Goal: Transaction & Acquisition: Purchase product/service

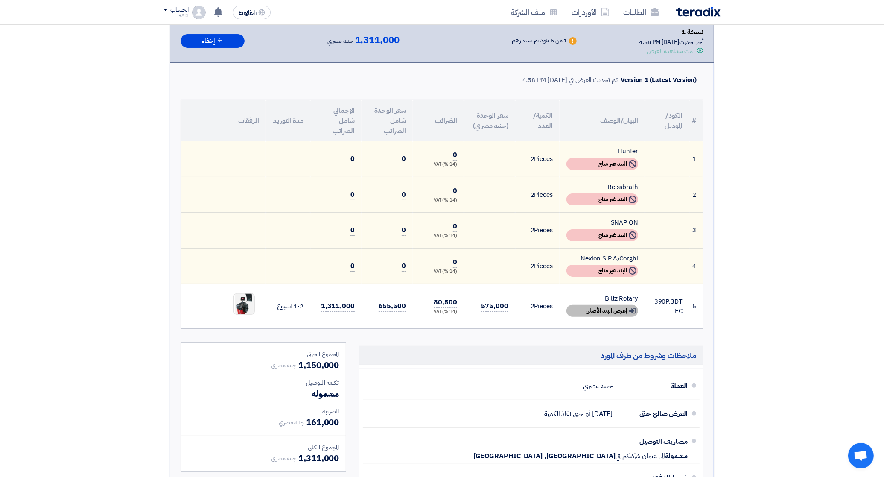
click at [599, 305] on div "Show details إعرض البند الأصلي" at bounding box center [603, 311] width 72 height 12
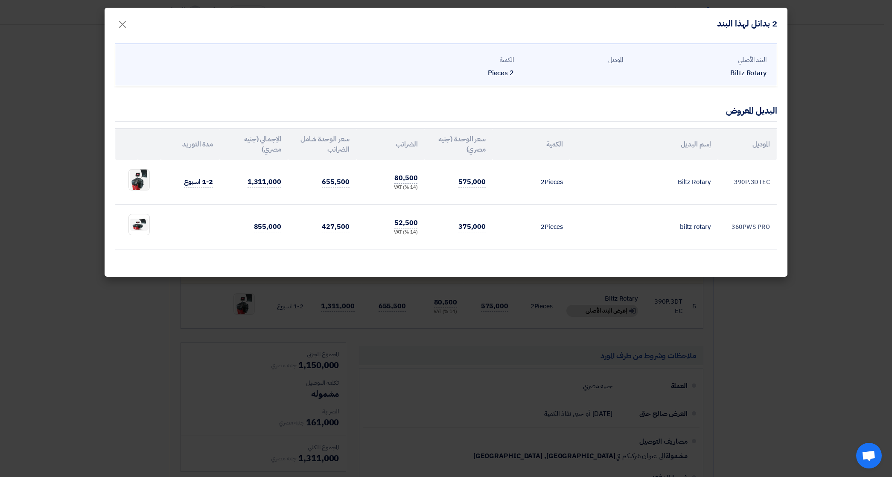
click at [731, 180] on td "390P.3DTEC" at bounding box center [747, 182] width 59 height 45
click at [747, 181] on td "390P.3DTEC" at bounding box center [747, 182] width 59 height 45
drag, startPoint x: 747, startPoint y: 181, endPoint x: 733, endPoint y: 181, distance: 14.5
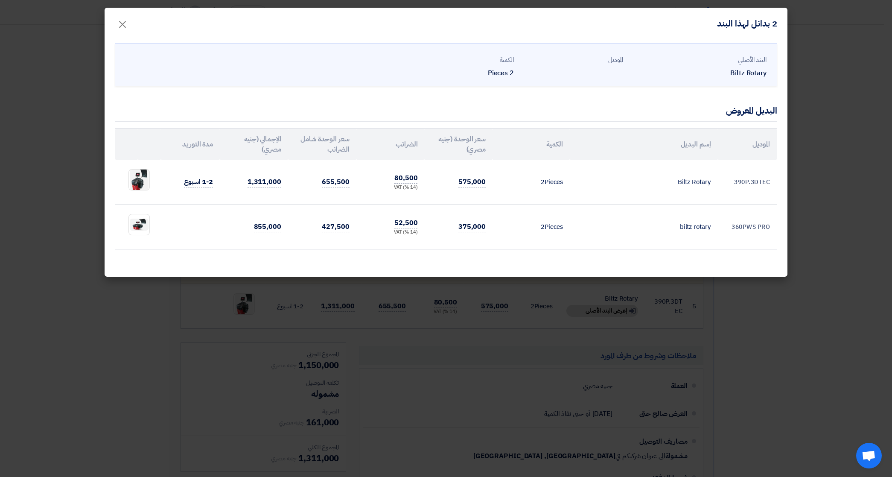
click at [733, 181] on td "390P.3DTEC" at bounding box center [747, 182] width 59 height 45
drag, startPoint x: 733, startPoint y: 181, endPoint x: 771, endPoint y: 180, distance: 38.4
click at [771, 180] on td "390P.3DTEC" at bounding box center [747, 182] width 59 height 45
click at [490, 181] on td "575,000" at bounding box center [458, 182] width 68 height 45
click at [489, 181] on td "575,000" at bounding box center [458, 182] width 68 height 45
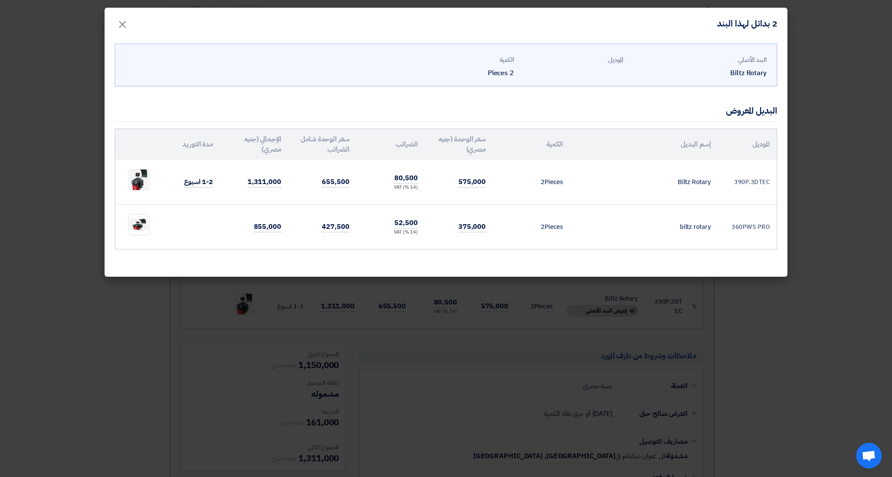
click at [762, 58] on div "البند الأصلي" at bounding box center [698, 60] width 137 height 10
click at [121, 24] on span "×" at bounding box center [122, 24] width 10 height 26
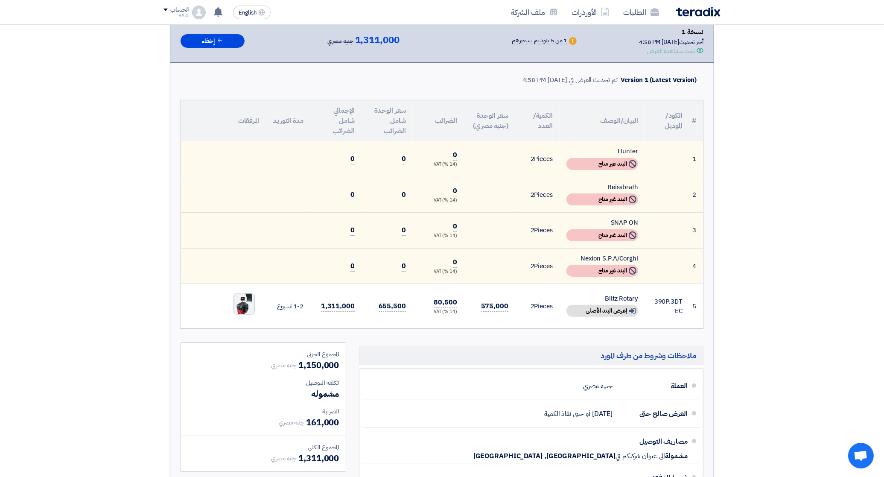
click at [243, 297] on img at bounding box center [244, 304] width 20 height 29
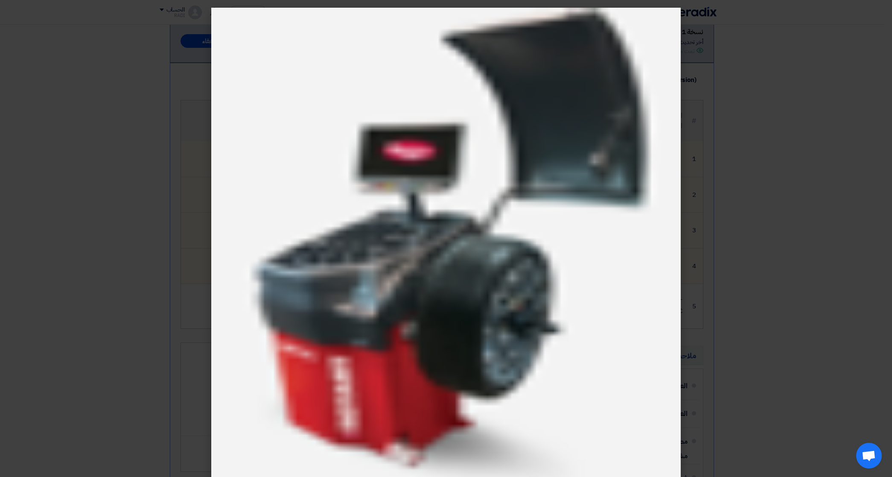
click at [799, 165] on modal-container at bounding box center [446, 238] width 892 height 477
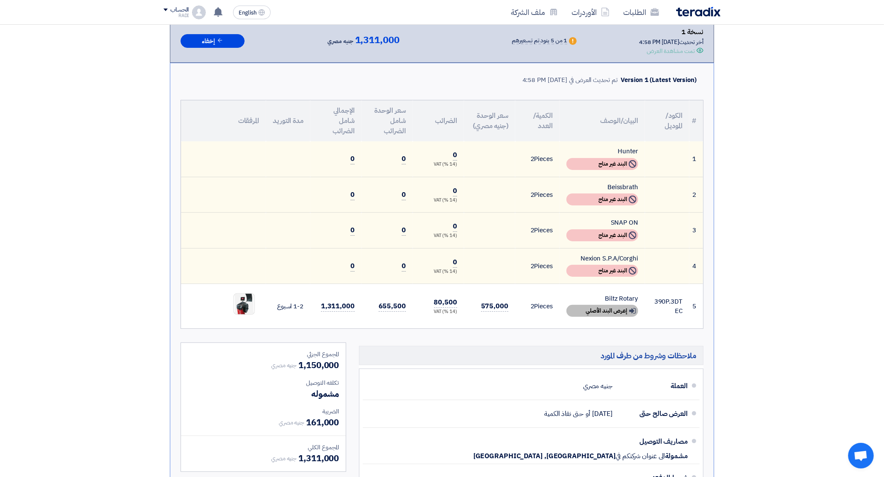
click at [626, 309] on div "Show details إعرض البند الأصلي" at bounding box center [603, 311] width 72 height 12
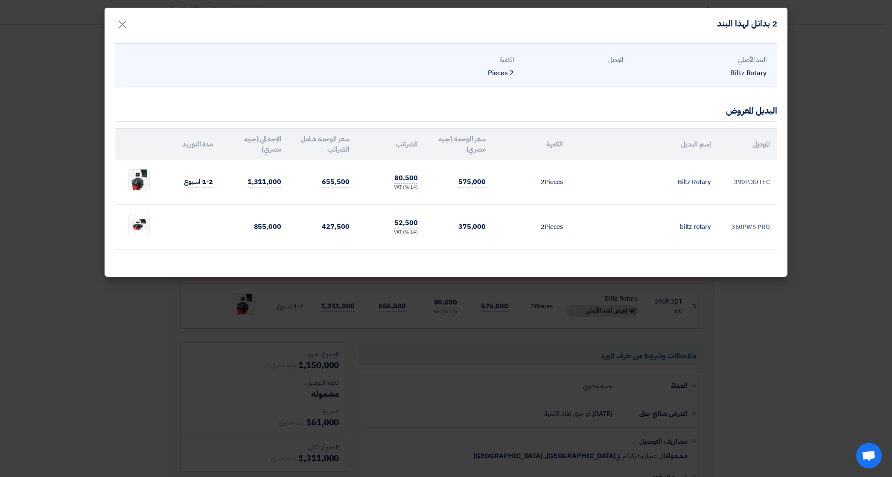
click at [756, 180] on td "390P.3DTEC" at bounding box center [747, 182] width 59 height 45
click at [756, 240] on td "360PWS PRO" at bounding box center [747, 227] width 59 height 45
click at [754, 176] on td "390P.3DTEC" at bounding box center [747, 182] width 59 height 45
click at [758, 176] on td "390P.3DTEC" at bounding box center [747, 182] width 59 height 45
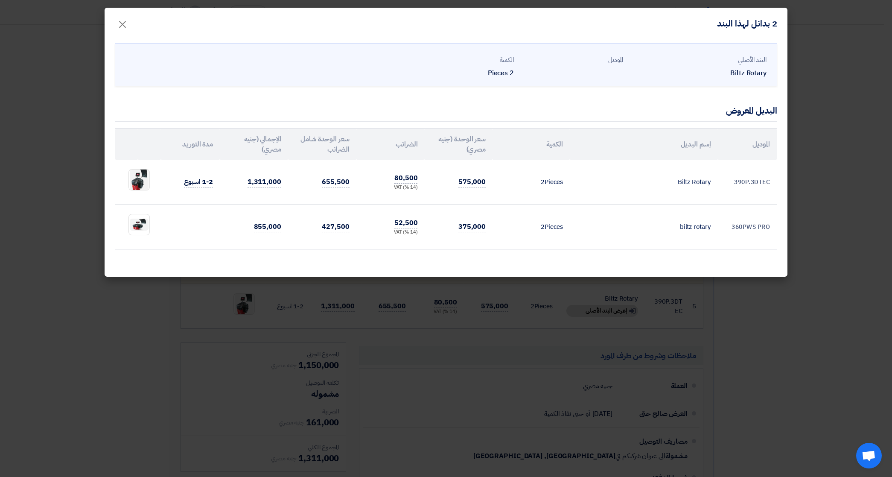
click at [758, 176] on td "390P.3DTEC" at bounding box center [747, 182] width 59 height 45
drag, startPoint x: 758, startPoint y: 176, endPoint x: 752, endPoint y: 182, distance: 8.8
click at [752, 182] on td "390P.3DTEC" at bounding box center [747, 182] width 59 height 45
click at [789, 237] on modal-container "2 بدائل لهذا البند × البند الأصلي Biltz Rotary الموديل الكمية 2 Pieces البديل ا…" at bounding box center [446, 238] width 892 height 477
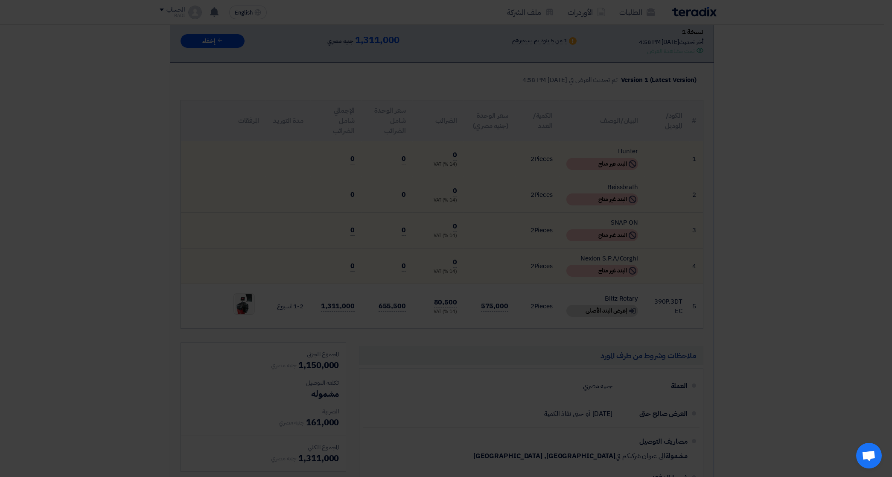
click at [884, 235] on html "الطلبات الأوردرات ملف الشركة English EN تعديل جديد خاص بطلب شراء "Supply of Whe…" at bounding box center [446, 313] width 892 height 947
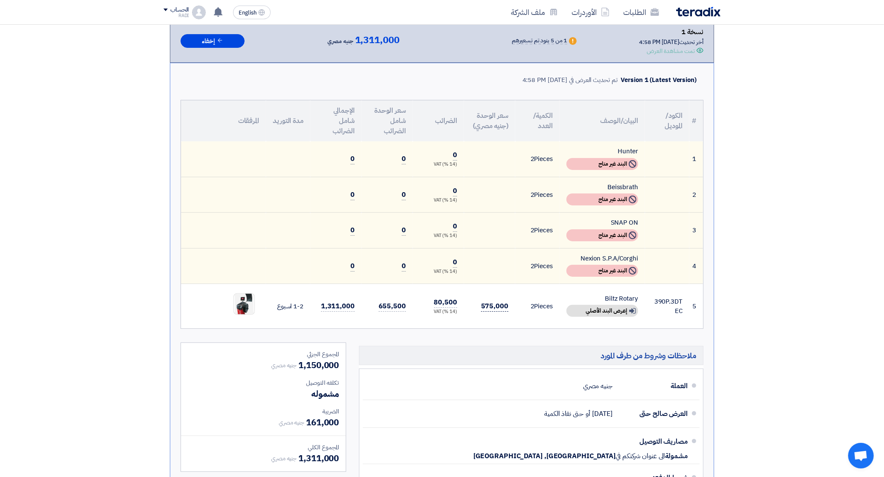
click at [497, 301] on span "575,000" at bounding box center [494, 306] width 27 height 11
drag, startPoint x: 514, startPoint y: 304, endPoint x: 473, endPoint y: 304, distance: 40.6
click at [473, 304] on td "575,000" at bounding box center [489, 306] width 51 height 45
drag, startPoint x: 473, startPoint y: 304, endPoint x: 603, endPoint y: 315, distance: 130.3
click at [603, 315] on td "Biltz Rotary Show details إعرض البند الأصلي" at bounding box center [602, 306] width 85 height 45
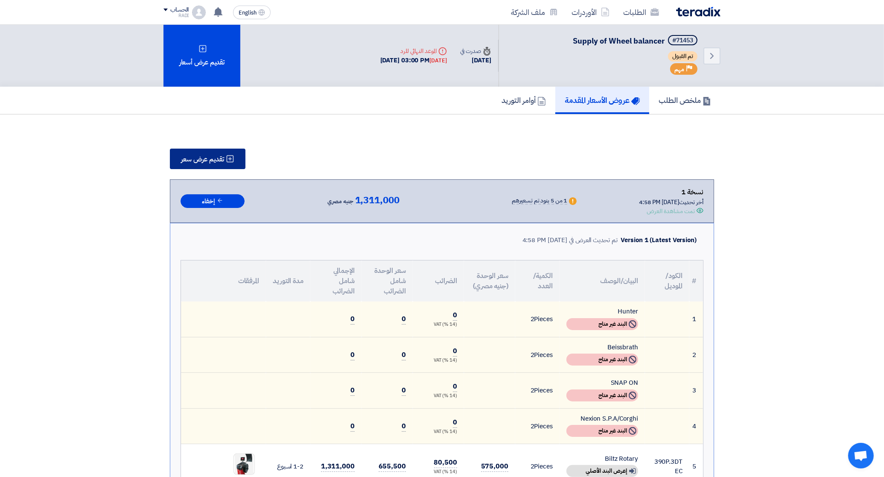
click at [214, 158] on span "تقديم عرض سعر" at bounding box center [202, 159] width 43 height 7
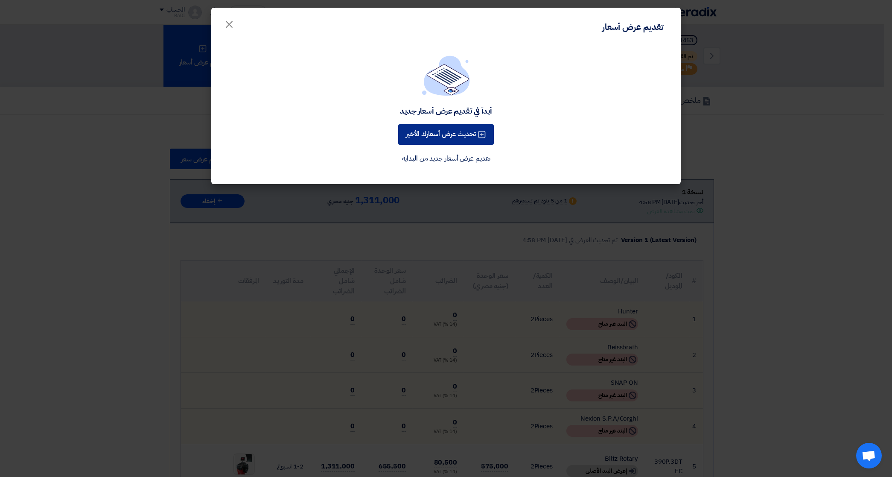
click at [455, 139] on button "تحديث عرض أسعارك الأخير" at bounding box center [446, 134] width 96 height 20
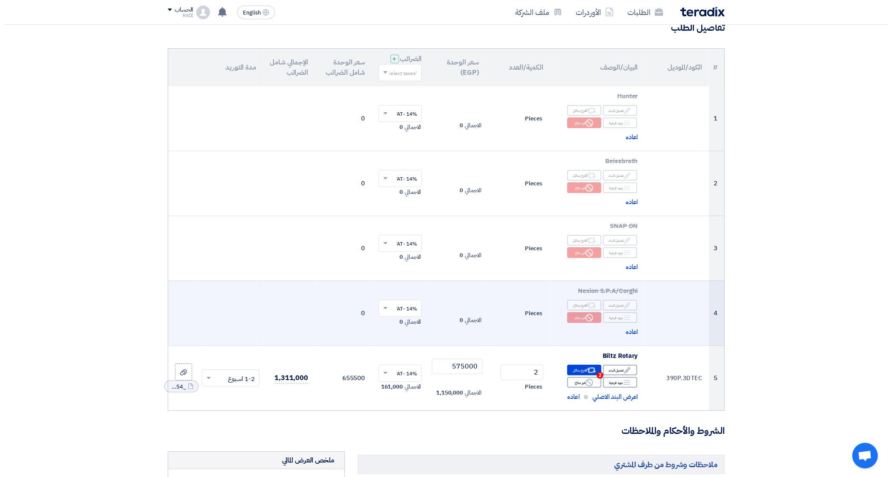
scroll to position [213, 0]
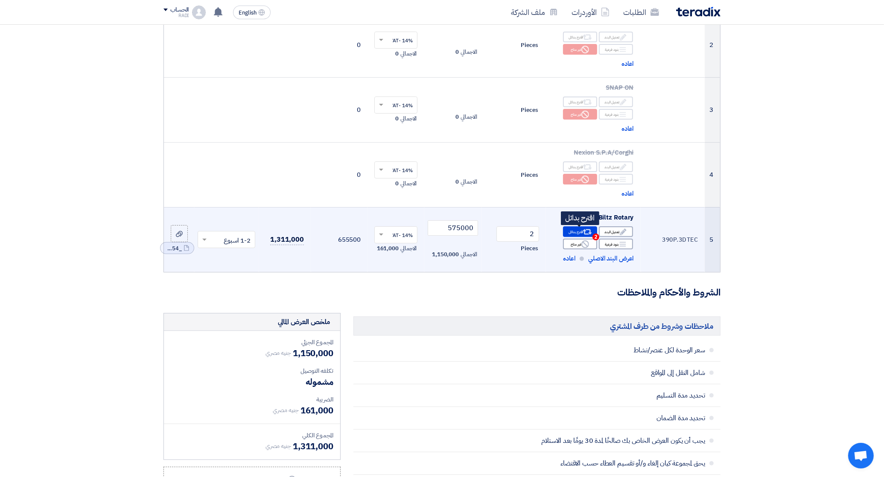
click at [579, 231] on div "Alternative اقترح بدائل 2" at bounding box center [580, 231] width 34 height 11
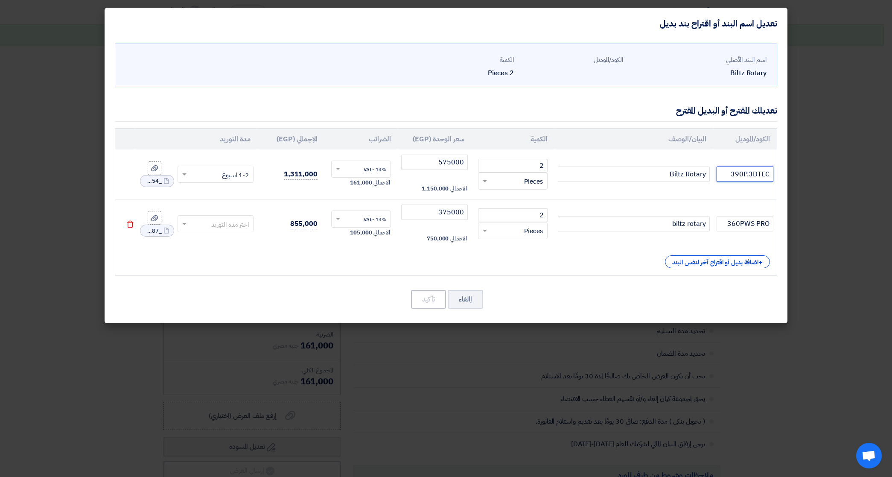
drag, startPoint x: 728, startPoint y: 174, endPoint x: 780, endPoint y: 174, distance: 52.1
click at [780, 174] on div "اسم البند الأصلي Biltz Rotary الكود/الموديل الكمية 2 Pieces 2" at bounding box center [446, 181] width 683 height 284
paste input "wheel balancer VAS 741071"
drag, startPoint x: 430, startPoint y: 164, endPoint x: 487, endPoint y: 167, distance: 56.9
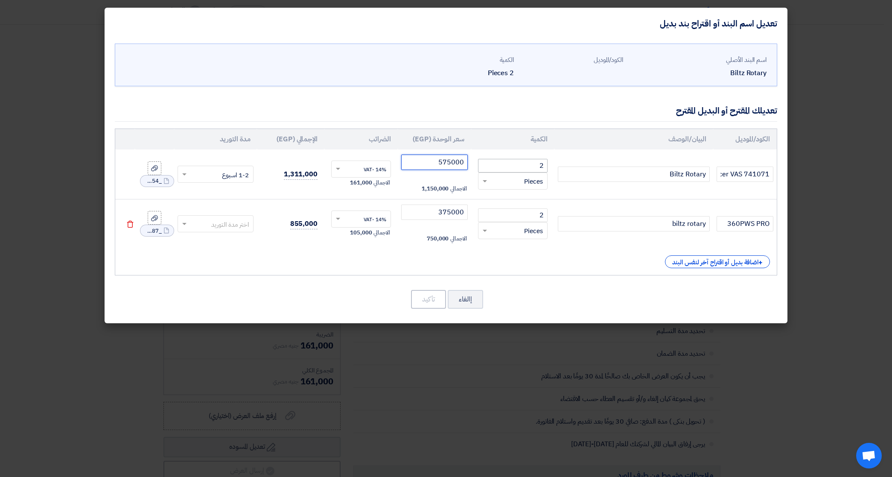
click at [487, 167] on tr "wheel balancer VAS 741071 Biltz Rotary 2 RFQ_STEP1.ITEMS.2.TYPE_PLACEHOLDER ×" at bounding box center [446, 174] width 662 height 50
click at [767, 172] on input "wheel balancer VAS 741071" at bounding box center [745, 174] width 57 height 15
paste input "Librak 355PWS Premium"
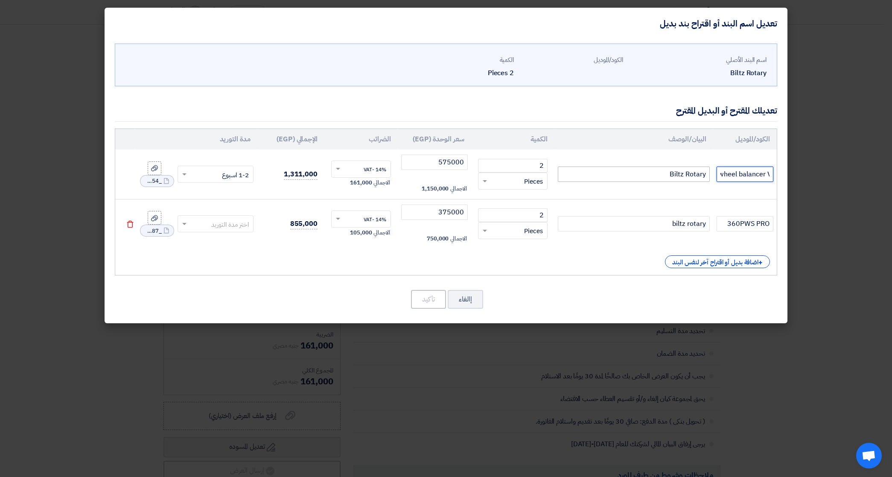
drag, startPoint x: 769, startPoint y: 171, endPoint x: 675, endPoint y: 175, distance: 94.0
click at [675, 175] on tr "wheel balancer VAS 741071Librak 355PWS Premium Biltz Rotary 2 RFQ_STEP1.ITEMS.2…" at bounding box center [446, 174] width 662 height 50
click at [741, 171] on input "wheel balancer VAS 741071Librak 355PWS Premium" at bounding box center [745, 174] width 57 height 15
type input "wheel balancer VAS 741071Librak 355PWS Premium"
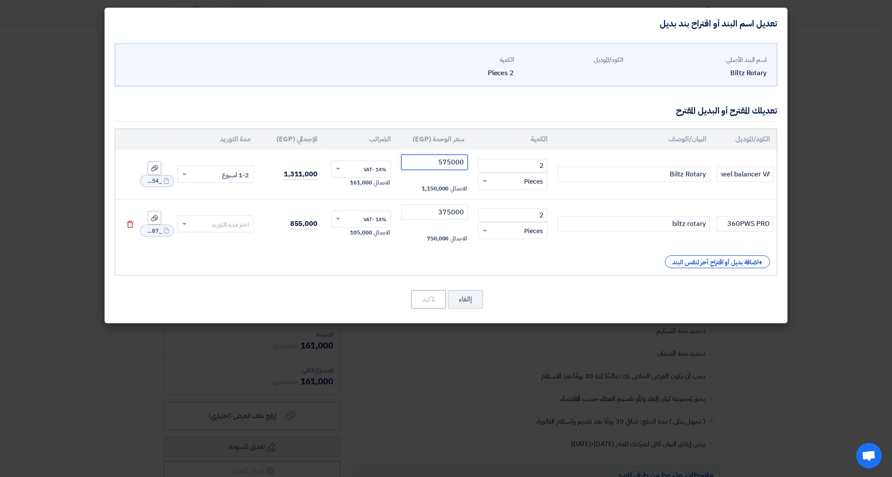
scroll to position [0, 0]
drag, startPoint x: 434, startPoint y: 164, endPoint x: 474, endPoint y: 164, distance: 40.6
click at [474, 164] on tr "wheel balancer VAS 741071Librak 355PWS Premium Biltz Rotary 2 RFQ_STEP1.ITEMS.2…" at bounding box center [446, 174] width 662 height 50
click at [451, 164] on input "460000" at bounding box center [434, 162] width 67 height 15
type input "460000"
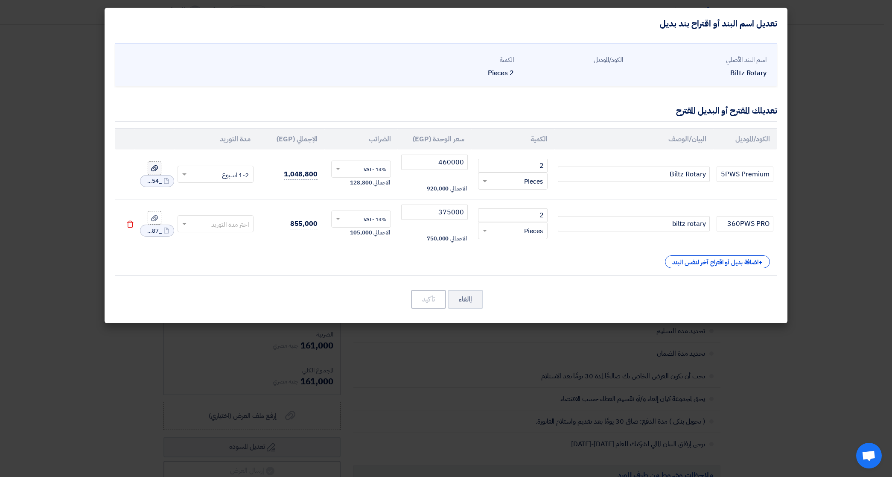
click at [155, 170] on use at bounding box center [154, 168] width 7 height 6
click at [0, 0] on input "file" at bounding box center [0, 0] width 0 height 0
click at [154, 170] on icon at bounding box center [154, 168] width 7 height 7
click at [0, 0] on input "file" at bounding box center [0, 0] width 0 height 0
click at [156, 171] on span "_1758462968854.png" at bounding box center [153, 175] width 17 height 9
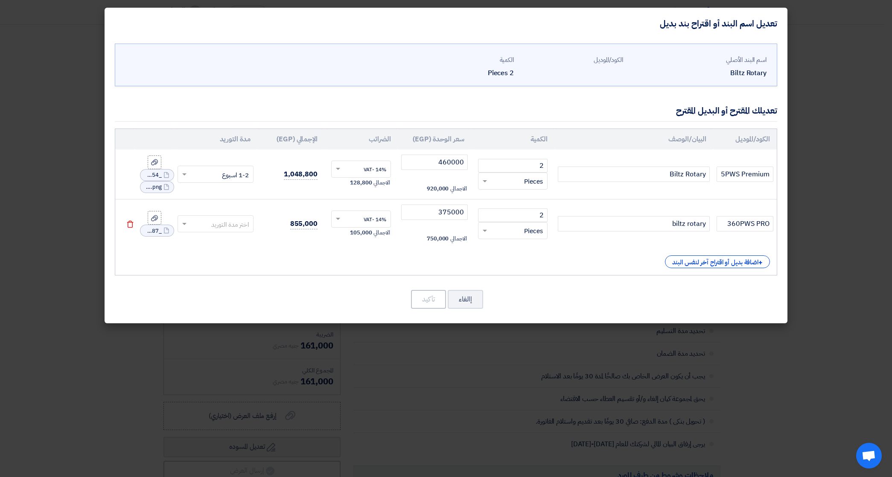
click at [156, 174] on span "_1758462968854.png" at bounding box center [153, 175] width 17 height 9
click at [165, 174] on icon "File" at bounding box center [167, 175] width 6 height 6
click at [168, 178] on div "File librak__pws_1759235694773.png" at bounding box center [157, 181] width 34 height 12
click at [164, 182] on use at bounding box center [166, 181] width 5 height 6
click at [152, 176] on icon at bounding box center [154, 174] width 7 height 7
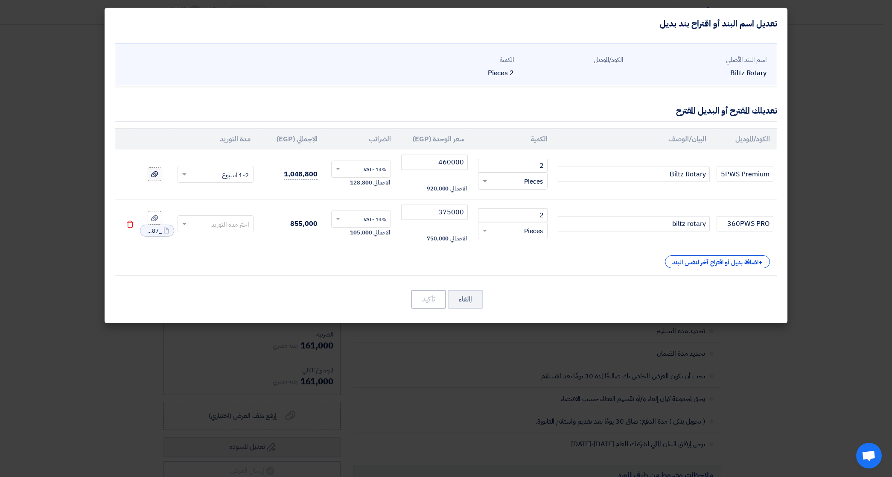
click at [0, 0] on input "file" at bounding box center [0, 0] width 0 height 0
click at [219, 173] on input "text" at bounding box center [222, 175] width 58 height 14
click at [235, 225] on span "3-4 شهر" at bounding box center [238, 225] width 22 height 9
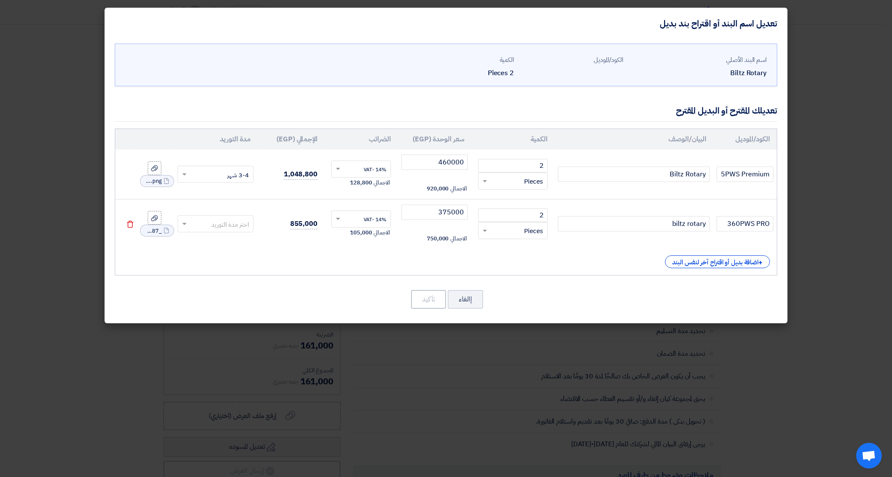
click at [164, 229] on use at bounding box center [166, 231] width 5 height 6
click at [733, 228] on input "360PWS PRO" at bounding box center [745, 223] width 57 height 15
drag, startPoint x: 721, startPoint y: 220, endPoint x: 784, endPoint y: 223, distance: 63.2
click at [784, 223] on div "اسم البند الأصلي Biltz Rotary الكود/الموديل الكمية 2 Pieces 2" at bounding box center [446, 181] width 683 height 284
paste input "wheel balancer VAS 741069"
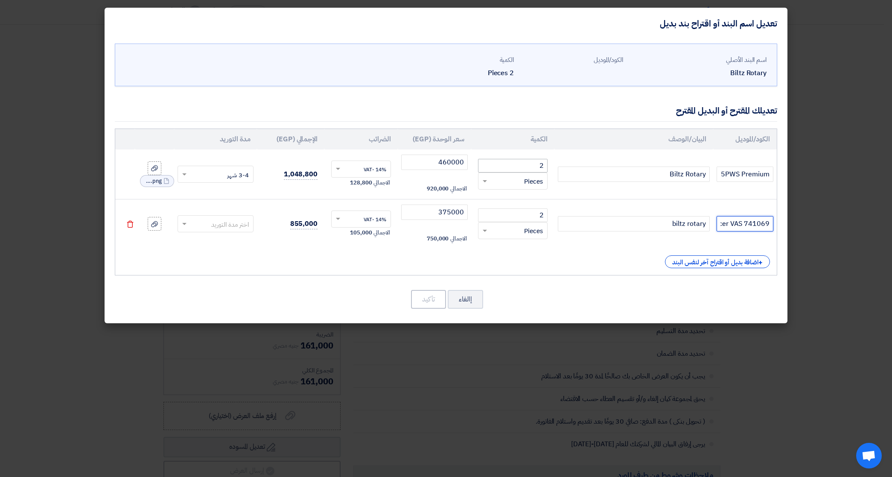
scroll to position [0, -38]
paste input "Librak 380PWS Premium"
type input "wheel balancer VAS 741069 Librak 380PWS Premium"
drag, startPoint x: 435, startPoint y: 212, endPoint x: 487, endPoint y: 214, distance: 52.6
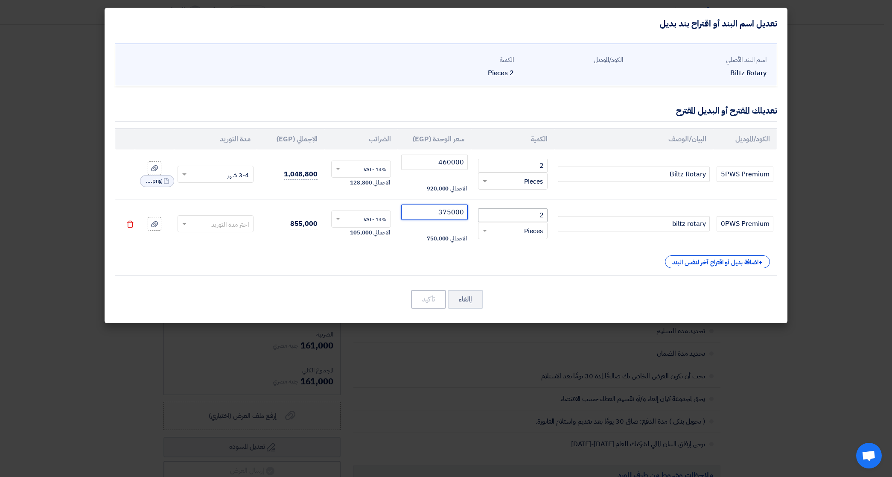
click at [487, 214] on tr "wheel balancer VAS 741069 Librak 380PWS Premium biltz rotary 2 RFQ_STEP1.ITEMS.…" at bounding box center [446, 224] width 662 height 50
type input "710000"
click at [152, 226] on icon at bounding box center [154, 224] width 7 height 7
click at [0, 0] on input "file" at bounding box center [0, 0] width 0 height 0
drag, startPoint x: 152, startPoint y: 226, endPoint x: 813, endPoint y: 439, distance: 693.9
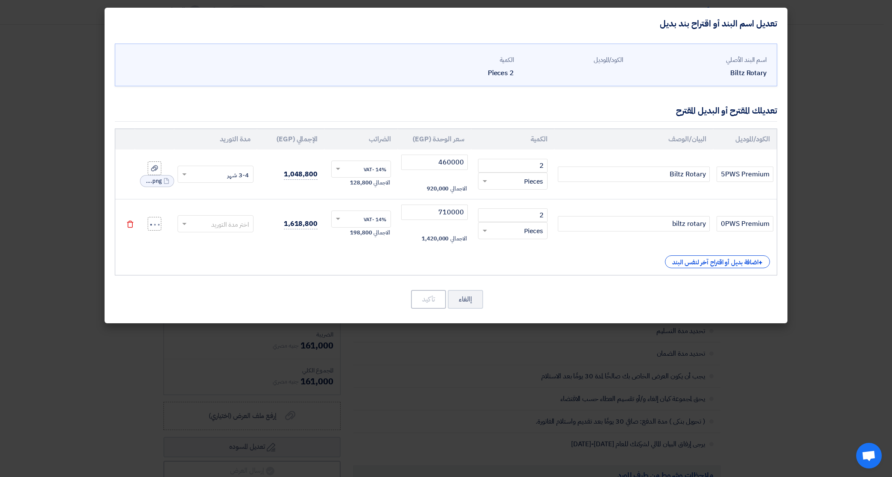
click at [811, 455] on modal-container "تعديل اسم البند أو اقتراح بند بديل اسم البند الأصلي Biltz Rotary الكود/الموديل" at bounding box center [446, 238] width 892 height 477
click at [733, 225] on input "wheel balancer VAS 741069 Librak 380PWS Premium" at bounding box center [745, 223] width 57 height 15
drag, startPoint x: 737, startPoint y: 225, endPoint x: 779, endPoint y: 225, distance: 41.8
click at [779, 225] on div "اسم البند الأصلي Biltz Rotary الكود/الموديل الكمية 2 Pieces 2" at bounding box center [446, 181] width 683 height 284
type input "wheel balancer VAS 741069 Librak 380PW"
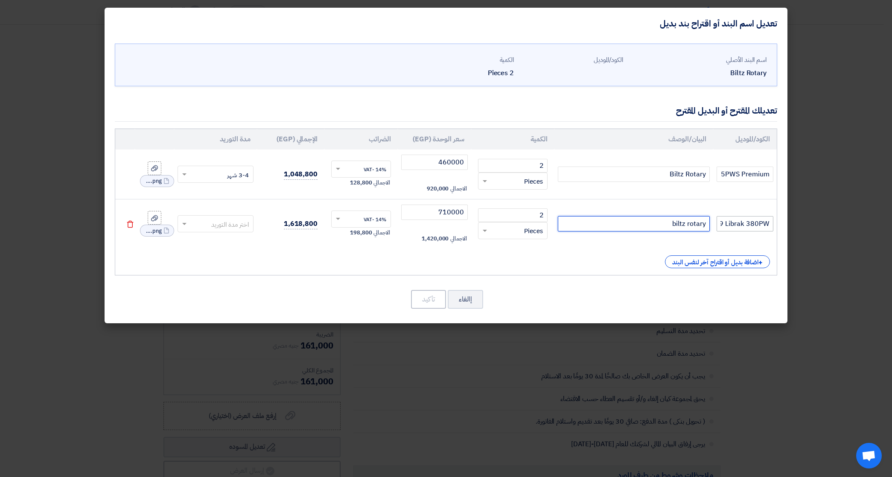
type input "S Premiumbiltz rotary"
type input "wheel balancer VAS 741069 Librak 380PWS Premium"
type input "biltz rotary"
click at [722, 229] on input "wheel balancer VAS 741069 Librak 380PWS Premium" at bounding box center [745, 223] width 57 height 15
type input "wheel balancer VAS 741069 Librak 380PWS Premium"
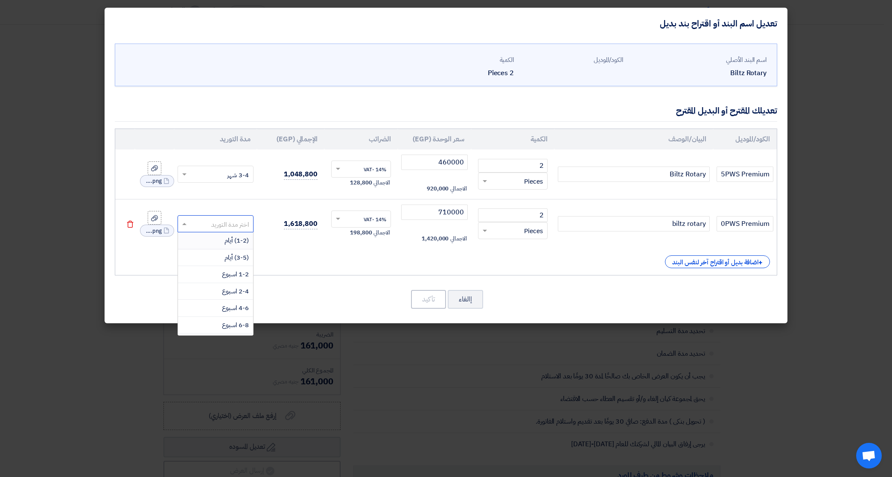
click at [235, 225] on input "text" at bounding box center [222, 225] width 58 height 14
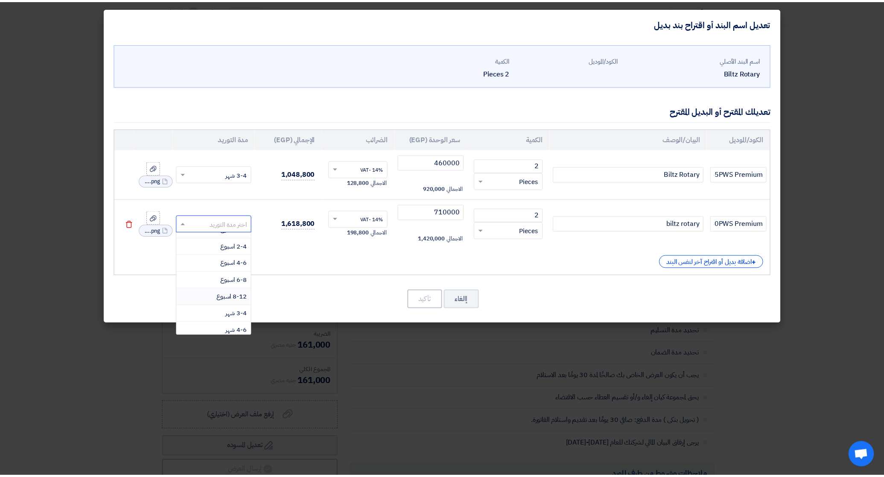
scroll to position [84, 0]
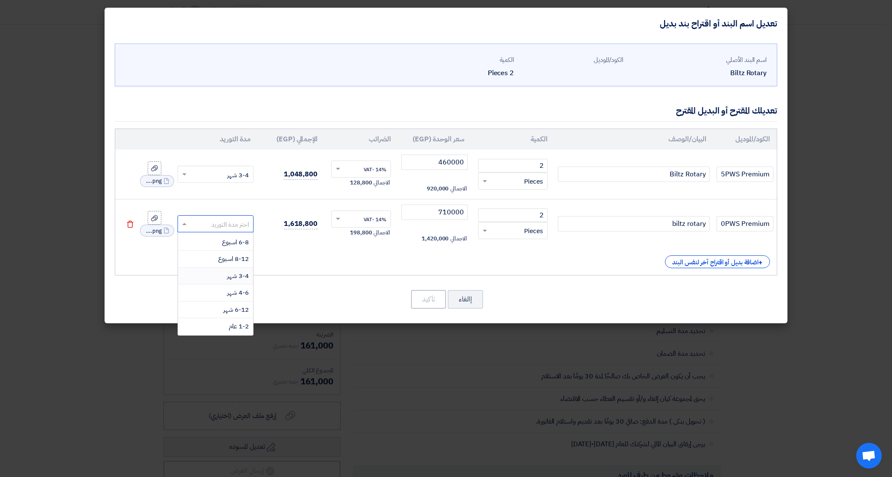
click at [232, 279] on span "3-4 شهر" at bounding box center [238, 275] width 22 height 9
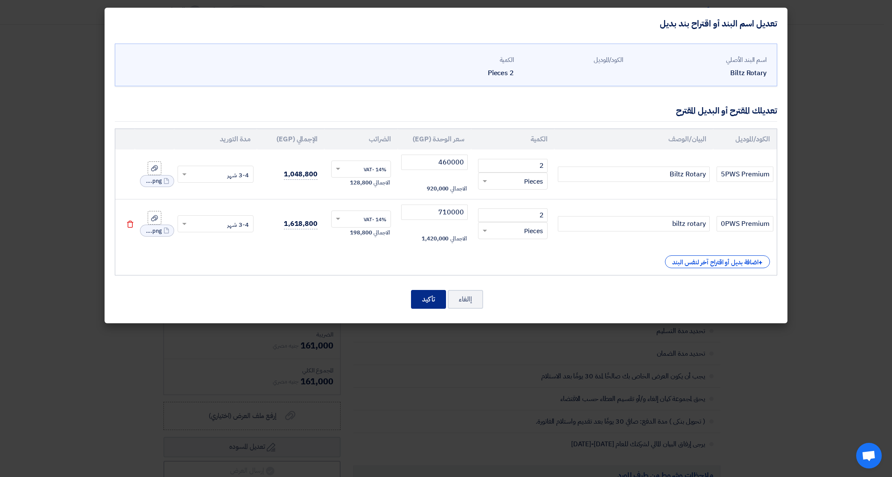
click at [421, 304] on button "تأكيد" at bounding box center [428, 299] width 35 height 19
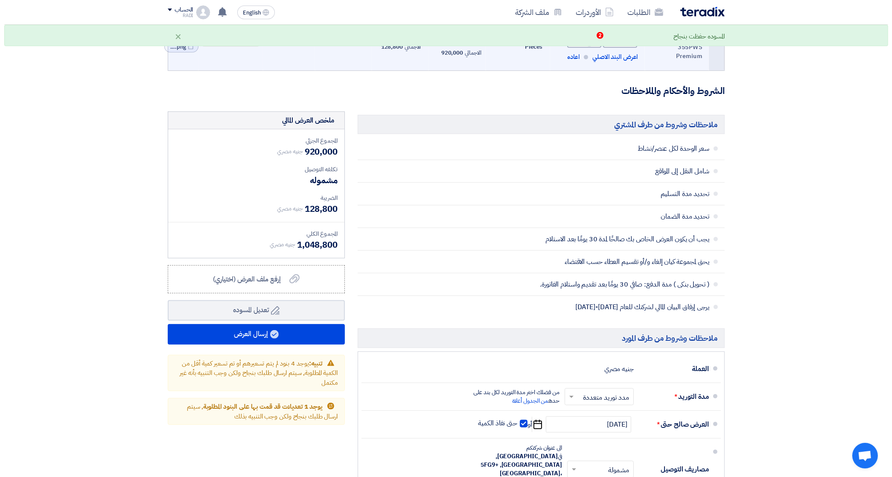
scroll to position [480, 0]
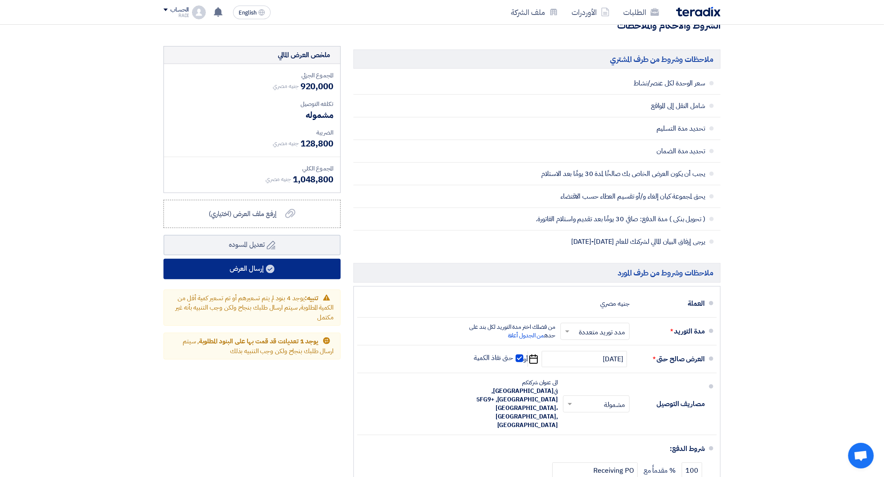
click at [253, 267] on button "إرسال العرض" at bounding box center [252, 269] width 177 height 20
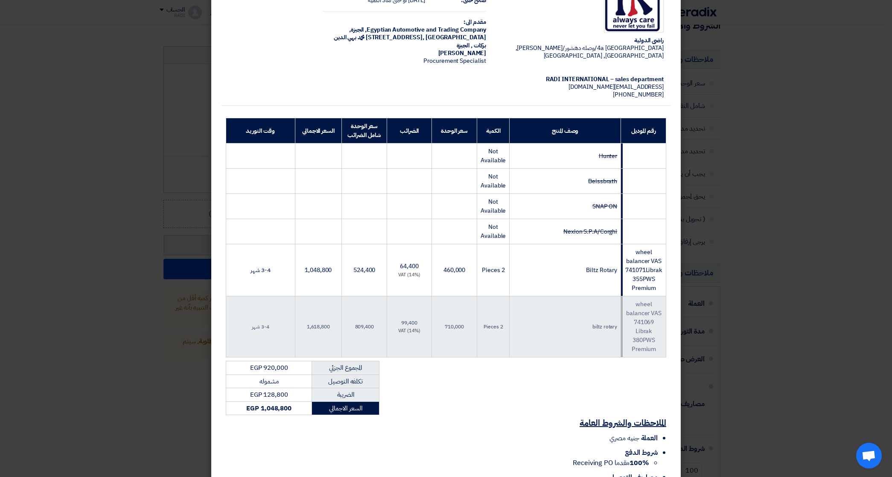
scroll to position [123, 0]
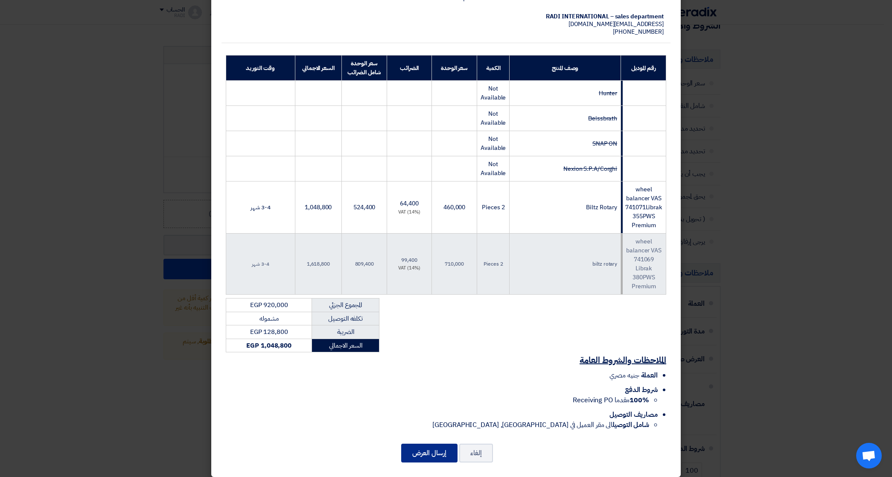
click at [425, 448] on button "إرسال العرض" at bounding box center [429, 453] width 56 height 19
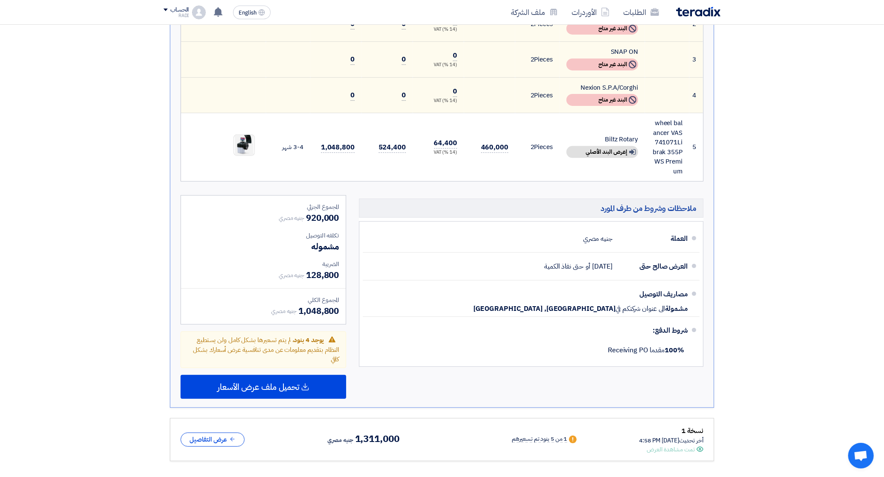
scroll to position [427, 0]
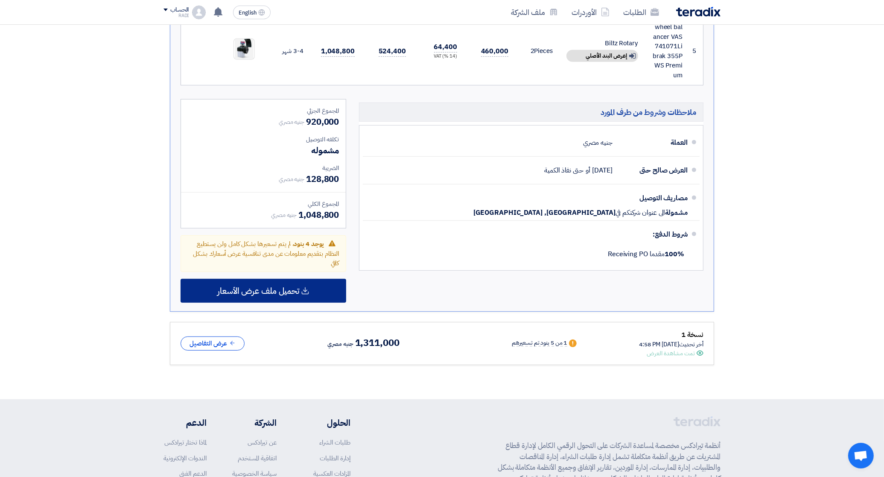
click at [278, 287] on span "تحميل ملف عرض الأسعار" at bounding box center [258, 291] width 82 height 8
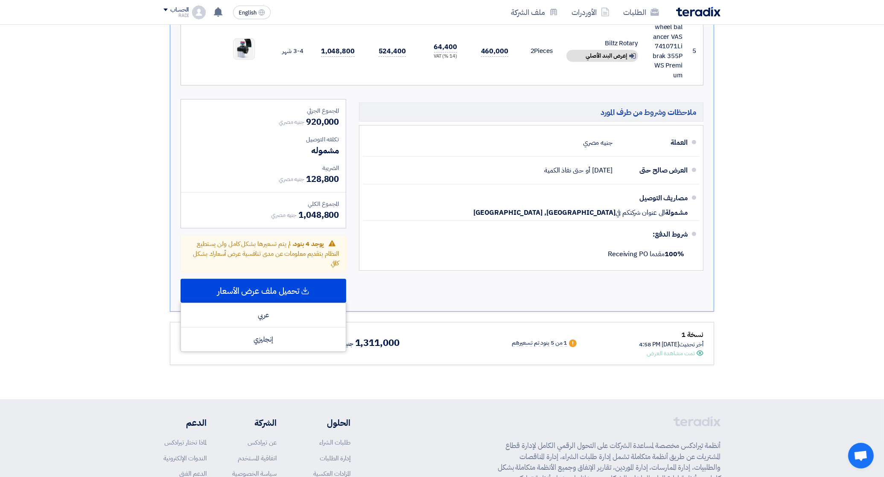
click at [100, 172] on section "تقديم عرض سعر نسخة 2 أخر تحديث [DATE] 3:46 PM Offer is Seen لم يتم مشاهدة العرض…" at bounding box center [442, 43] width 884 height 712
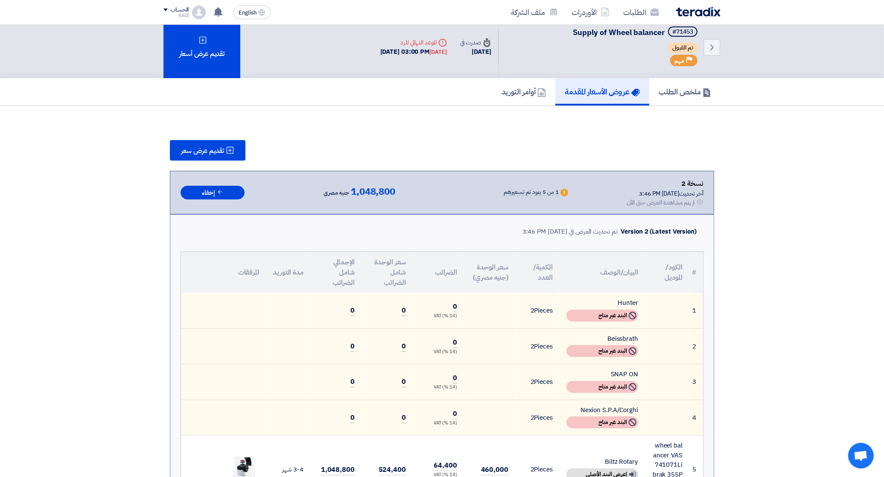
scroll to position [0, 0]
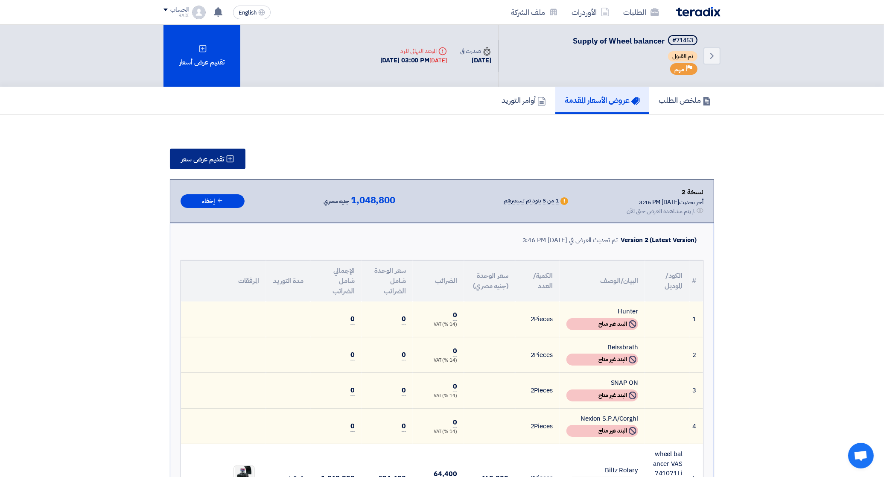
click at [211, 156] on span "تقديم عرض سعر" at bounding box center [202, 159] width 43 height 7
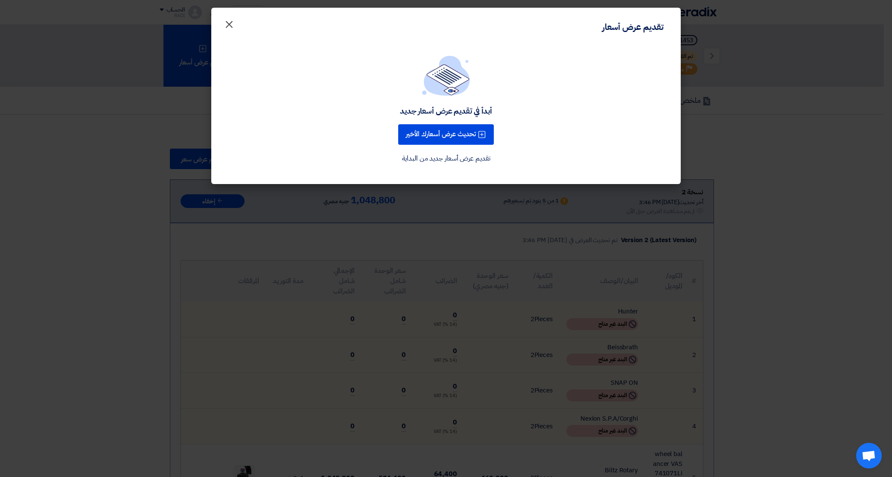
click at [229, 28] on span "×" at bounding box center [229, 24] width 10 height 26
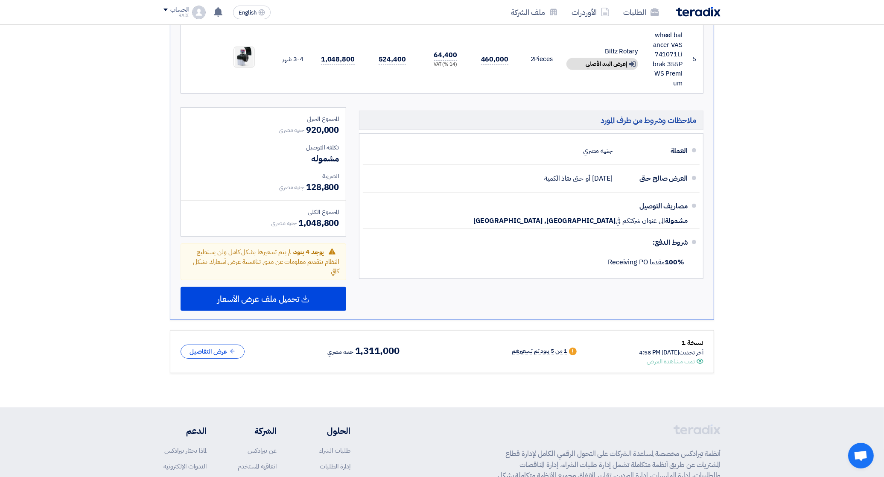
scroll to position [427, 0]
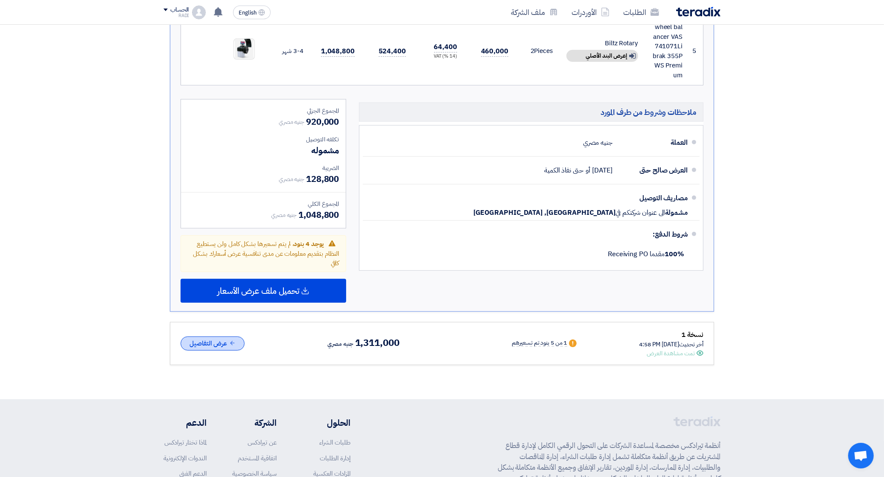
click at [220, 336] on button "عرض التفاصيل" at bounding box center [213, 343] width 64 height 14
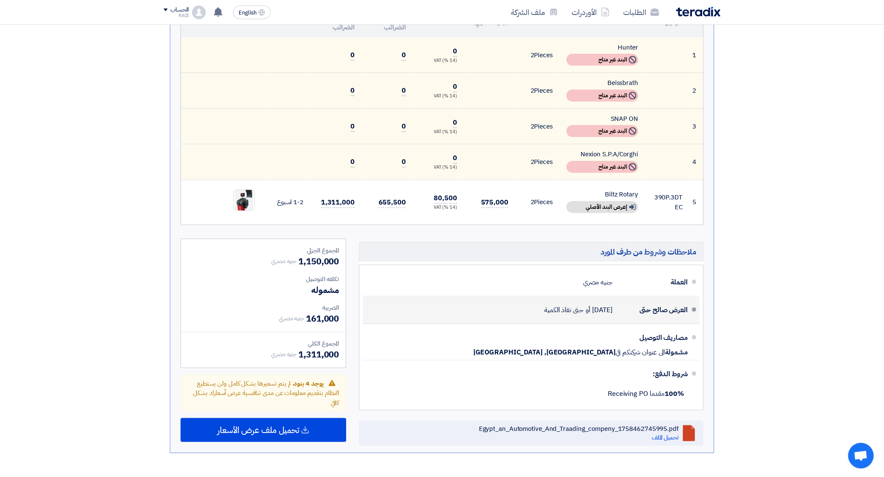
scroll to position [1014, 0]
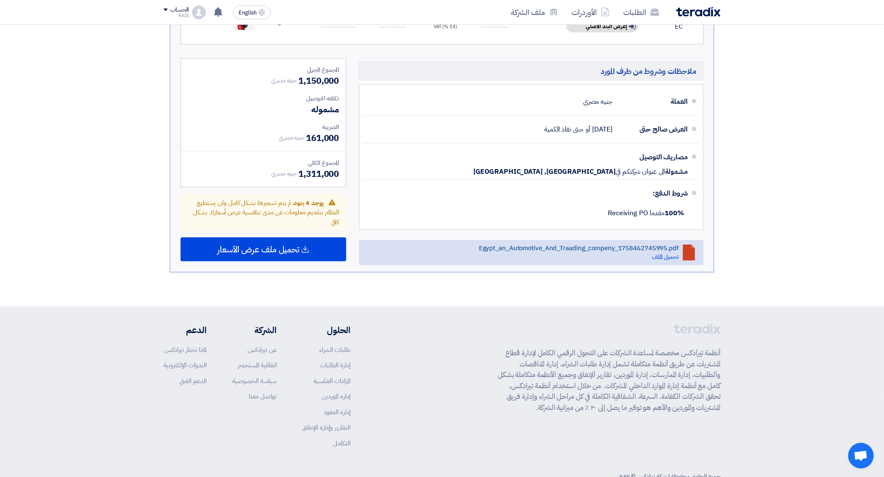
click at [694, 248] on div at bounding box center [689, 254] width 12 height 12
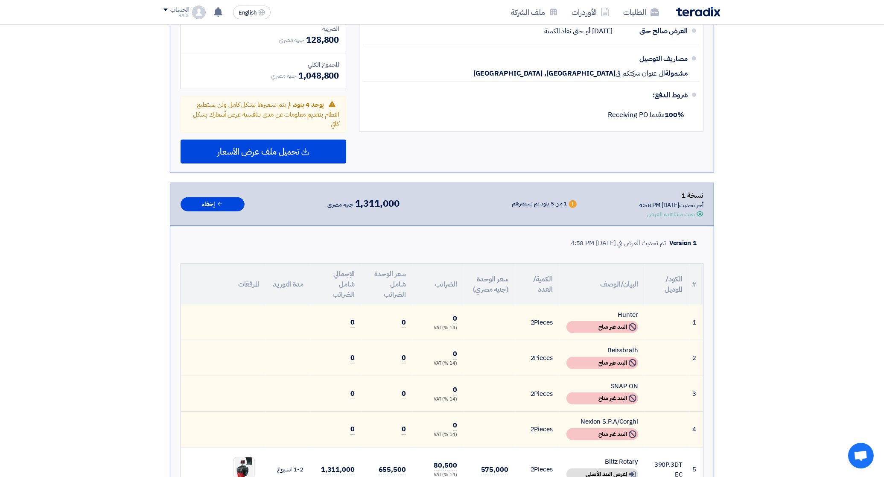
scroll to position [534, 0]
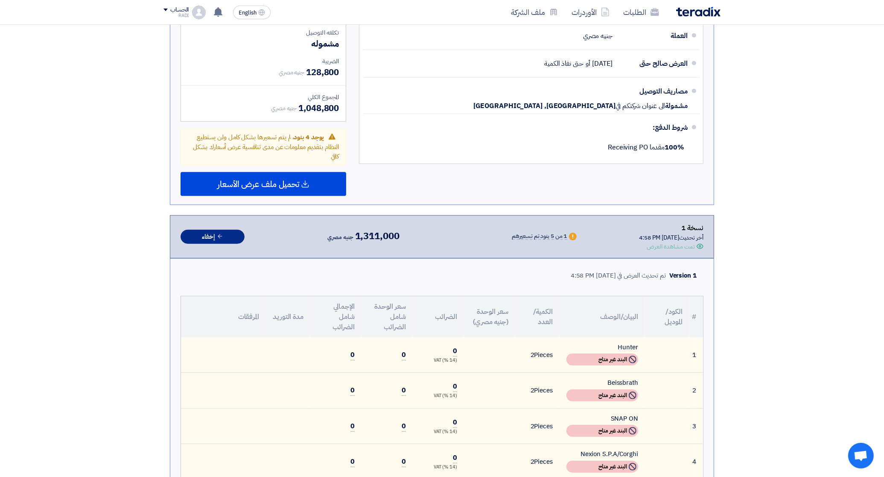
click at [222, 233] on icon at bounding box center [220, 236] width 6 height 6
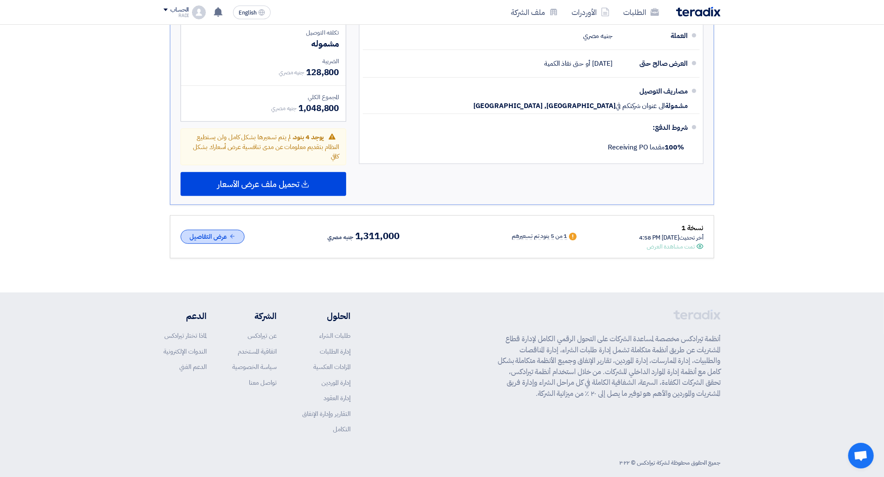
scroll to position [541, 0]
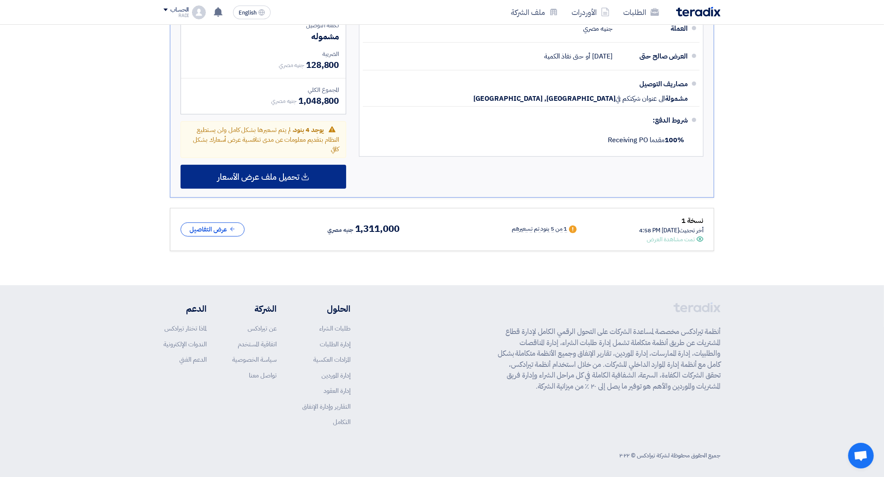
click at [278, 176] on span "تحميل ملف عرض الأسعار" at bounding box center [258, 177] width 82 height 8
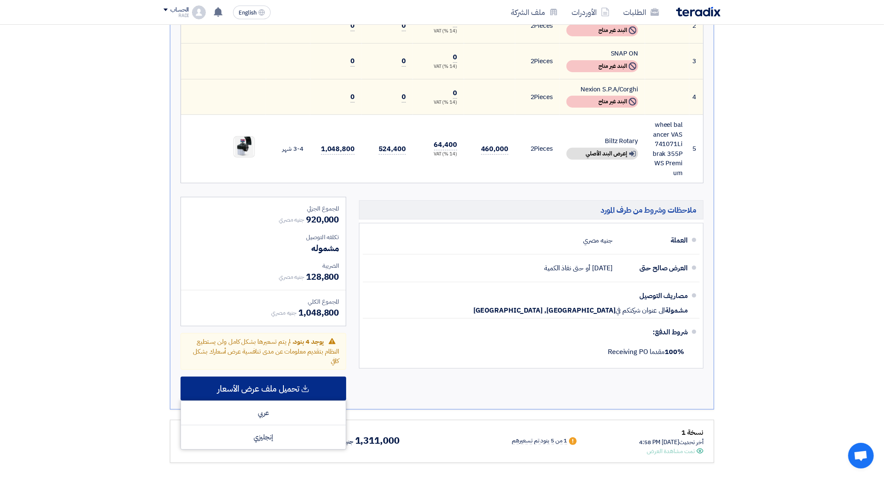
scroll to position [221, 0]
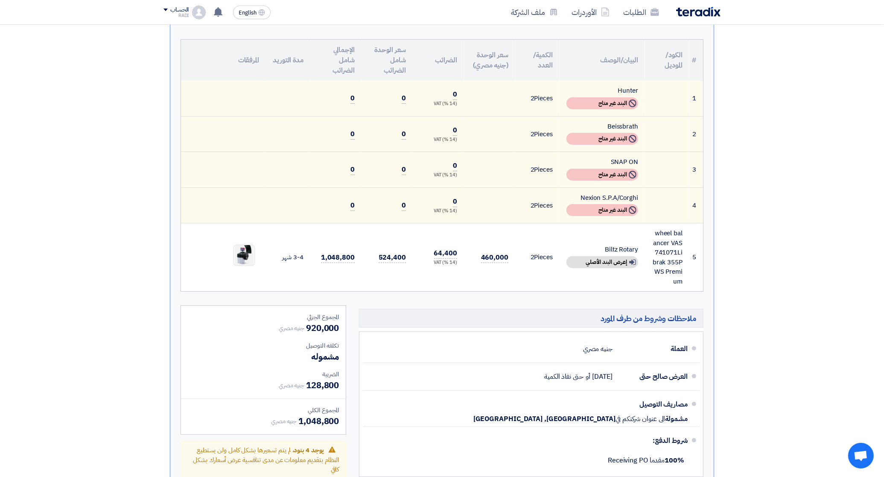
click at [110, 216] on section "تقديم عرض سعر نسخة 2 أخر تحديث [DATE] 3:46 PM Offer is Seen لم يتم مشاهدة العرض…" at bounding box center [442, 250] width 884 height 712
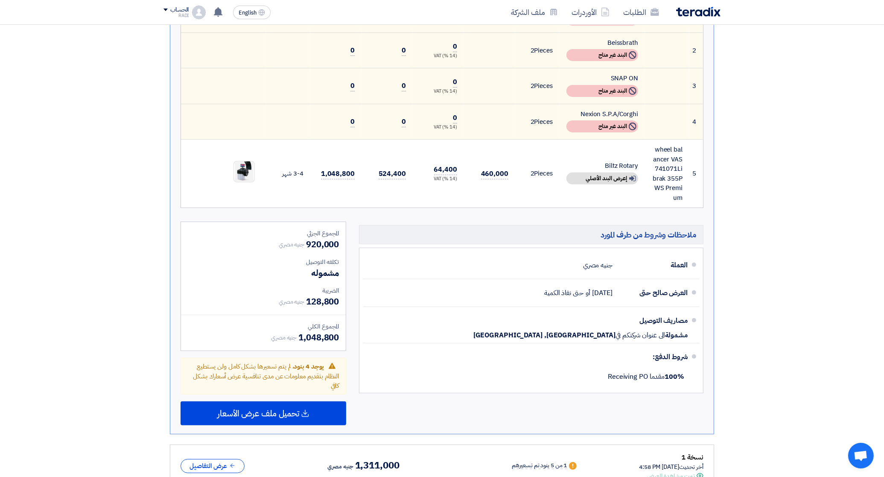
scroll to position [320, 0]
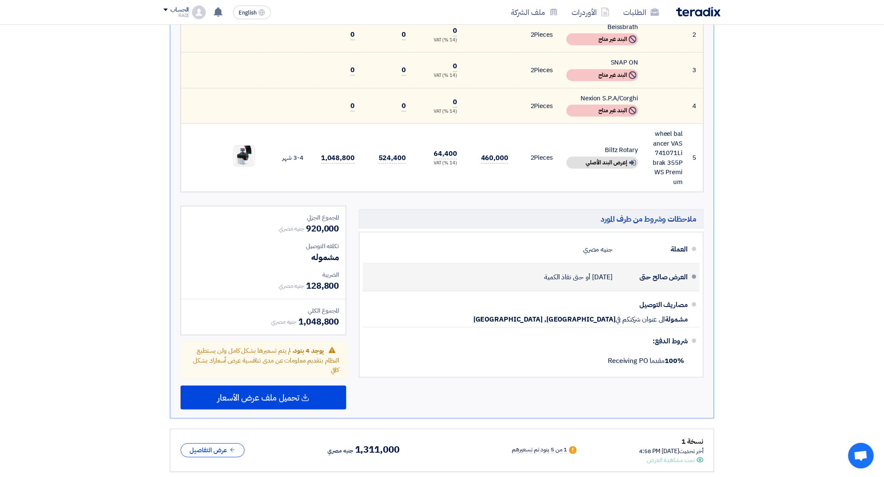
click at [608, 273] on span "[DATE]" at bounding box center [603, 277] width 20 height 9
drag, startPoint x: 608, startPoint y: 273, endPoint x: 573, endPoint y: 272, distance: 34.6
click at [593, 273] on span "[DATE]" at bounding box center [603, 277] width 20 height 9
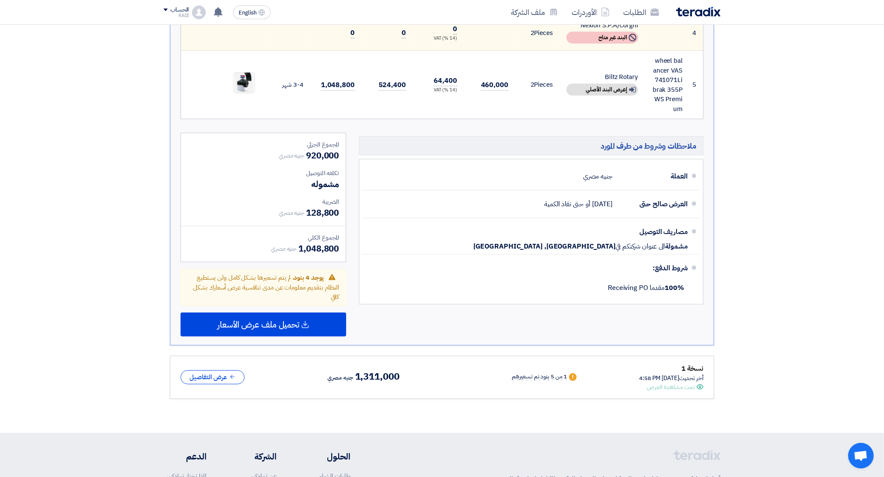
scroll to position [427, 0]
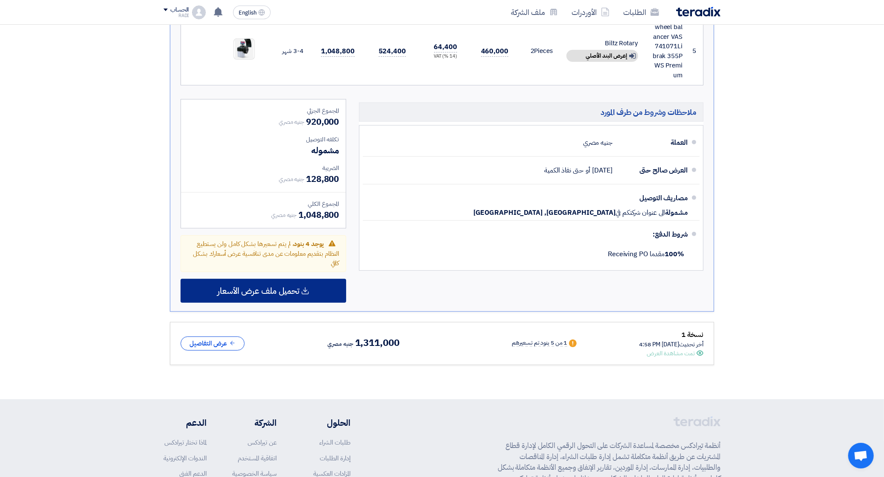
click at [278, 289] on span "تحميل ملف عرض الأسعار" at bounding box center [258, 291] width 82 height 8
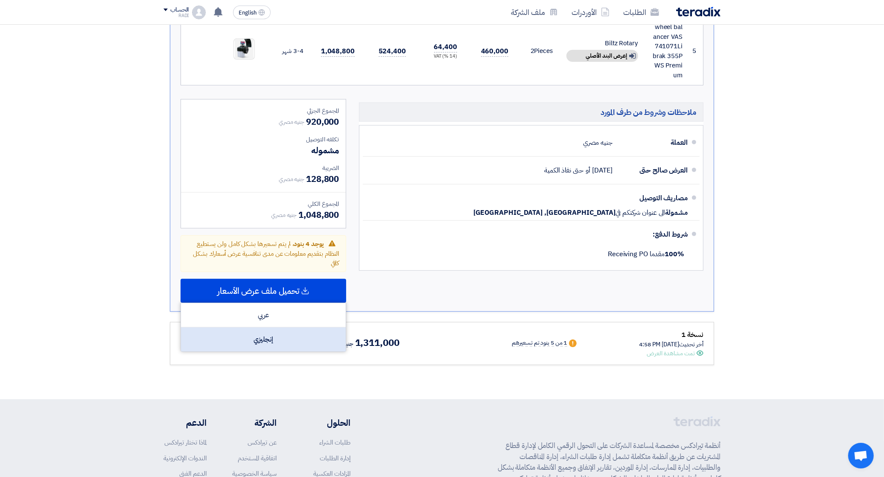
click at [283, 333] on div "إنجليزي" at bounding box center [263, 340] width 165 height 24
click at [91, 236] on section "تقديم عرض سعر نسخة 2 أخر تحديث [DATE] 3:46 PM Offer is Seen لم يتم مشاهدة العرض…" at bounding box center [442, 43] width 884 height 712
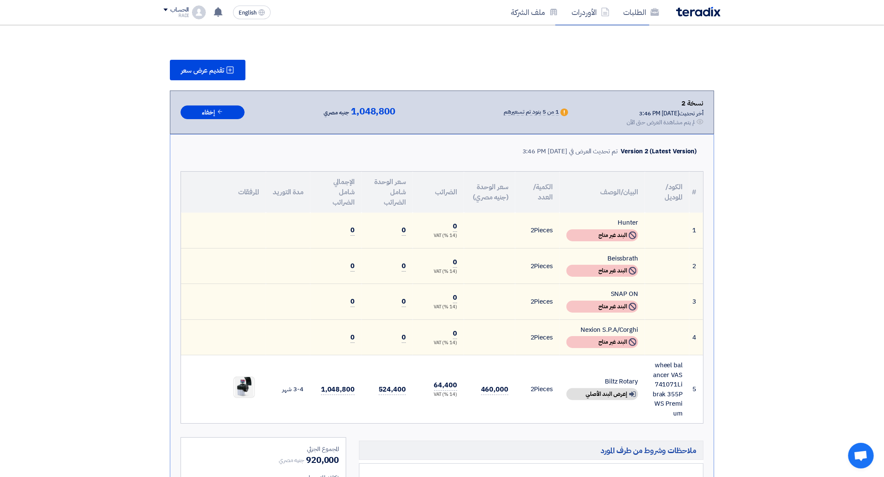
scroll to position [53, 0]
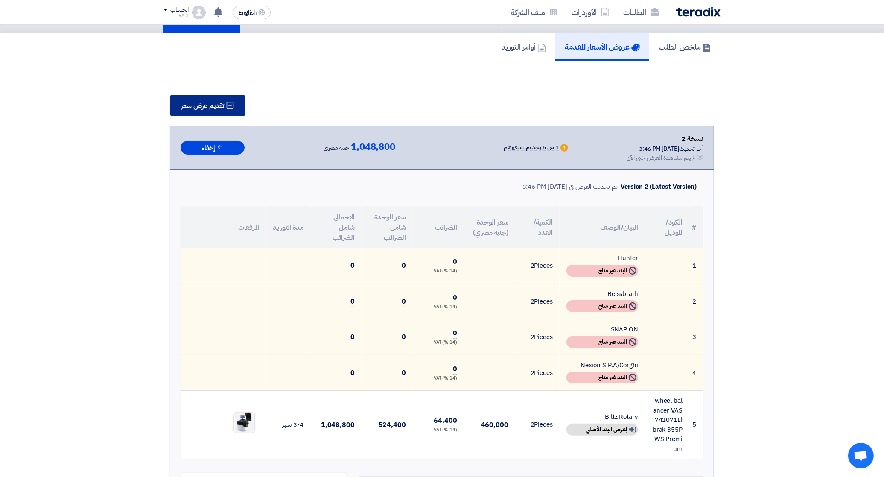
click at [196, 105] on span "تقديم عرض سعر" at bounding box center [202, 105] width 43 height 7
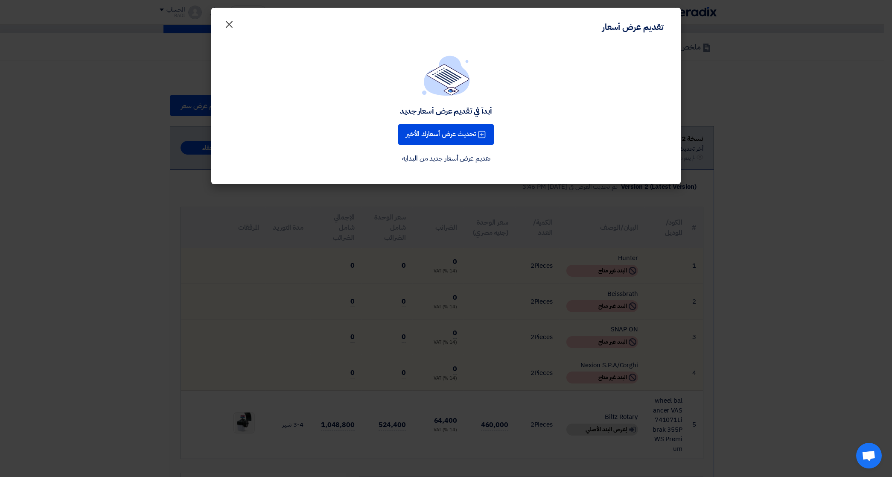
click at [226, 23] on span "×" at bounding box center [229, 24] width 10 height 26
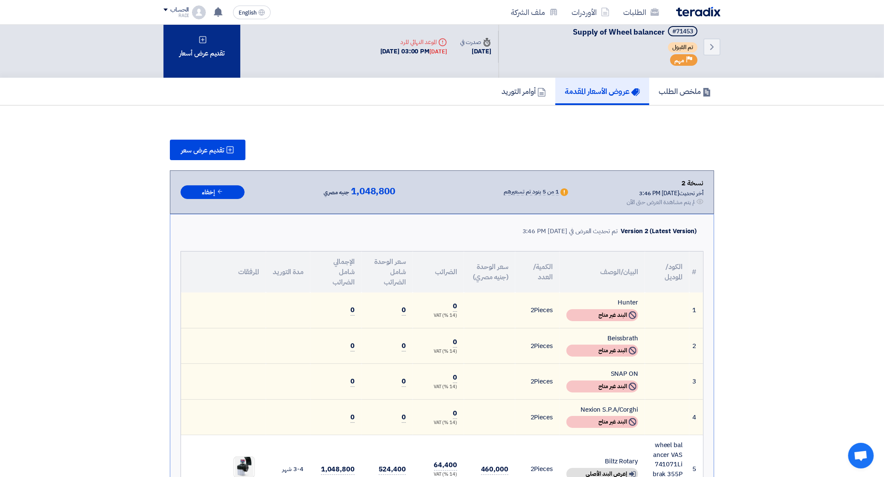
scroll to position [0, 0]
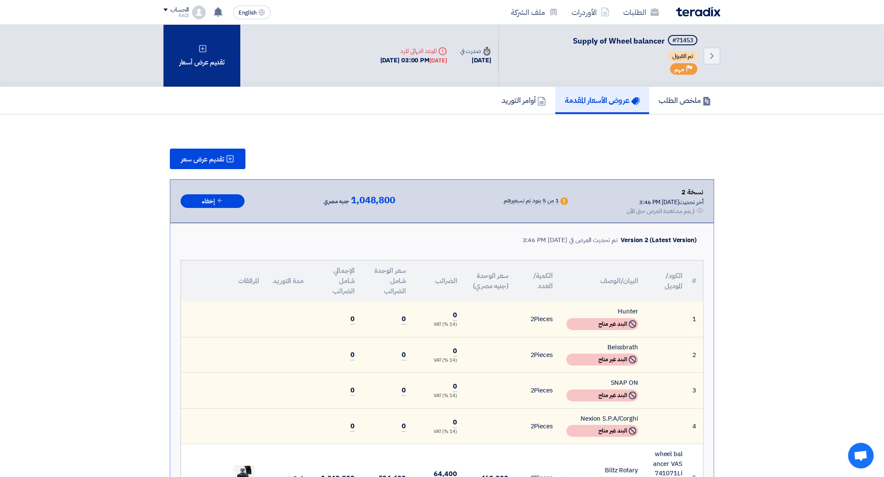
click at [198, 48] on div "تقديم عرض أسعار" at bounding box center [202, 56] width 77 height 62
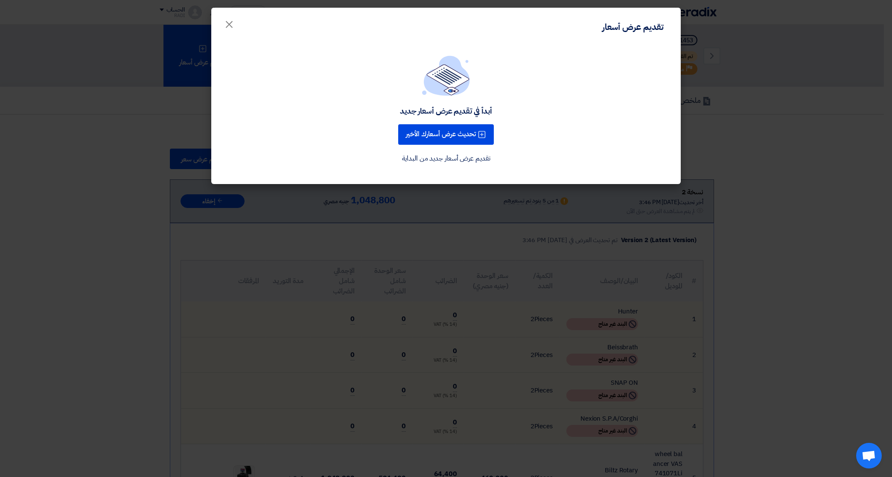
click at [805, 114] on modal-container "تقديم عرض أسعار × أبدأ في تقديم عرض أسعار جديد تحديث عرض أسعارك الأخير تقديم عر…" at bounding box center [446, 238] width 892 height 477
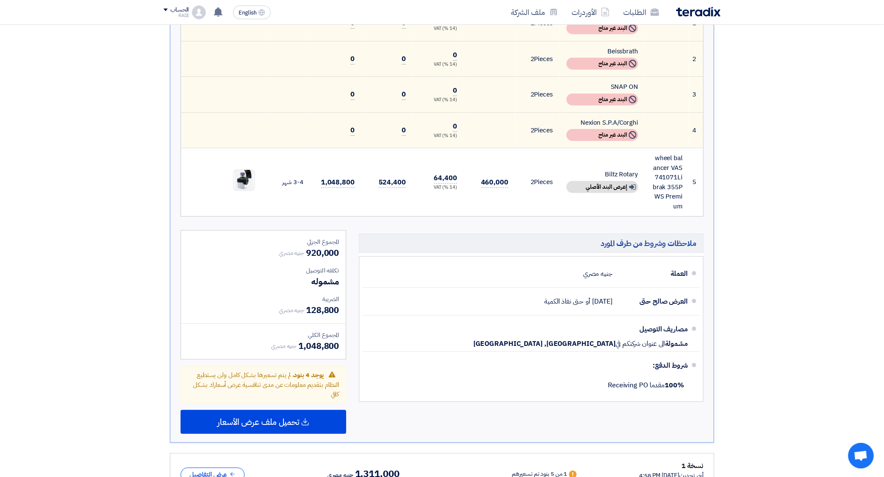
scroll to position [381, 0]
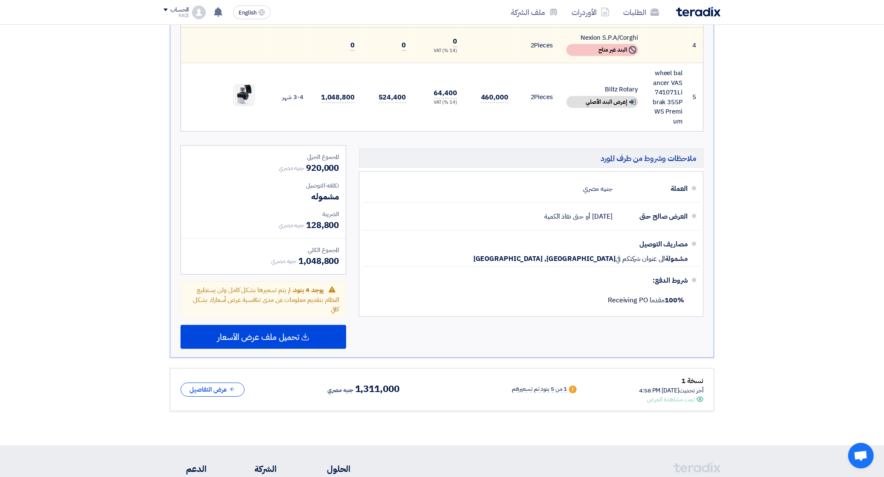
click at [861, 457] on span "Open chat" at bounding box center [861, 456] width 14 height 12
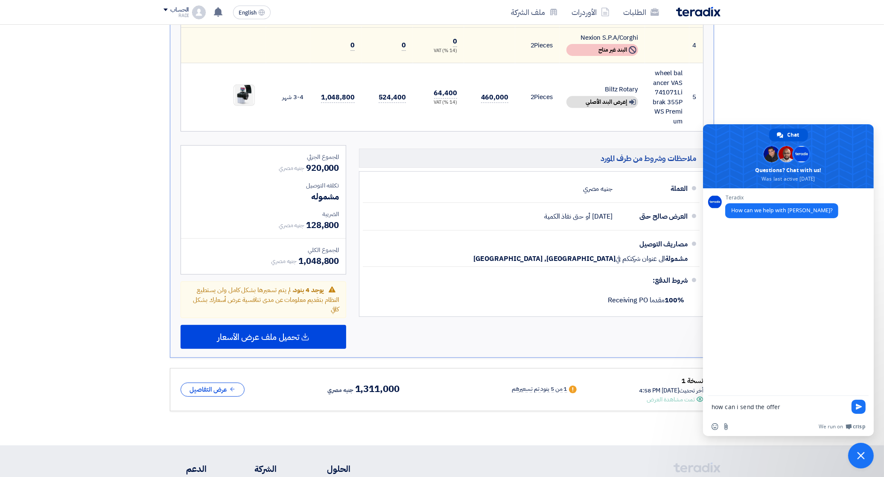
type textarea "how can i send the offer"
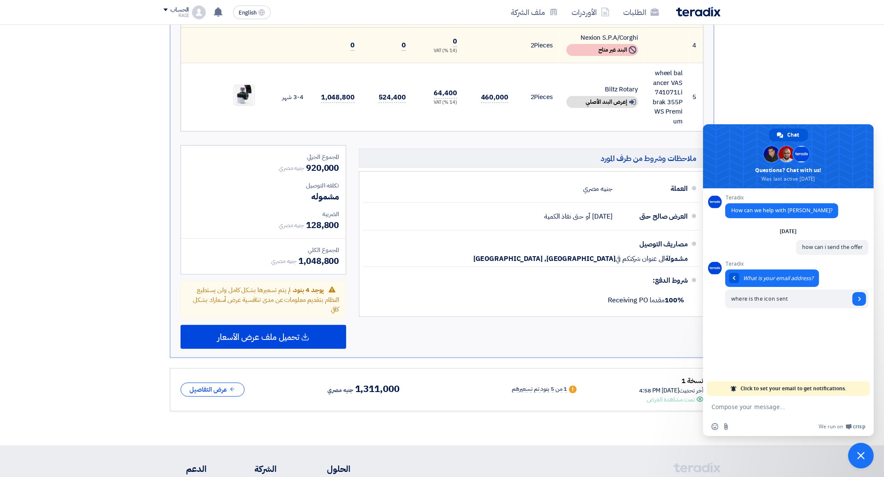
type input "where is the icon sent"
click at [74, 157] on section "تقديم عرض سعر نسخة 2 أخر تحديث [DATE] 3:46 PM Offer is Seen لم يتم مشاهدة العرض…" at bounding box center [442, 90] width 884 height 712
click at [799, 21] on nav "الطلبات الأوردرات ملف الشركة English EN تعديل جديد خاص بطلب شراء "Supply of Whe…" at bounding box center [442, 12] width 884 height 25
click at [801, 80] on section "تقديم عرض سعر نسخة 2 أخر تحديث [DATE] 3:46 PM Offer is Seen لم يتم مشاهدة العرض…" at bounding box center [442, 90] width 884 height 712
click at [861, 460] on span "Close chat" at bounding box center [861, 456] width 26 height 26
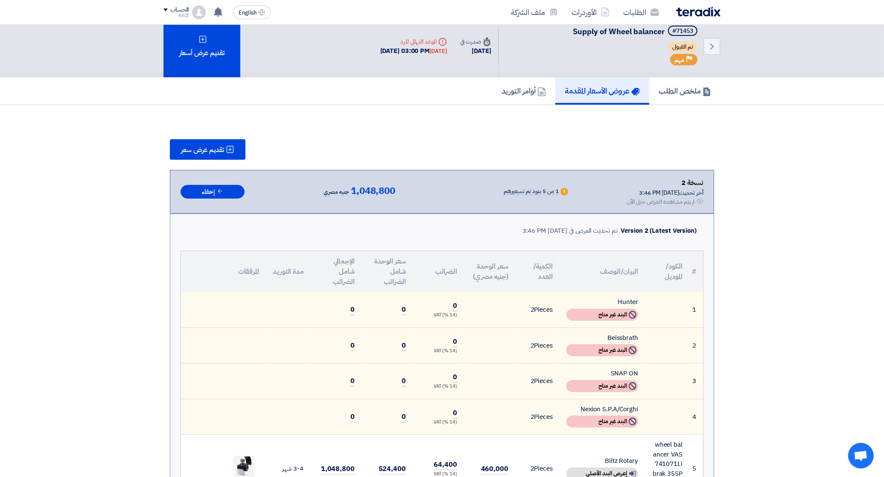
scroll to position [0, 0]
